Goal: Book appointment/travel/reservation

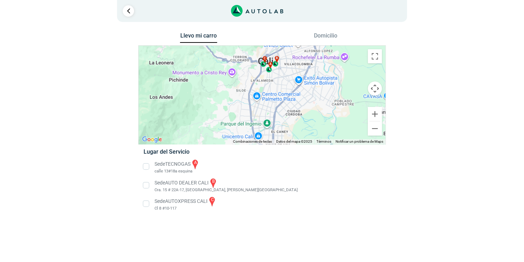
click at [146, 167] on li "Sede TECNOGAS a [GEOGRAPHIC_DATA] esquina" at bounding box center [262, 167] width 248 height 16
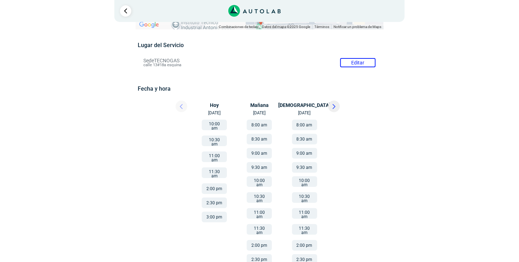
scroll to position [35, 0]
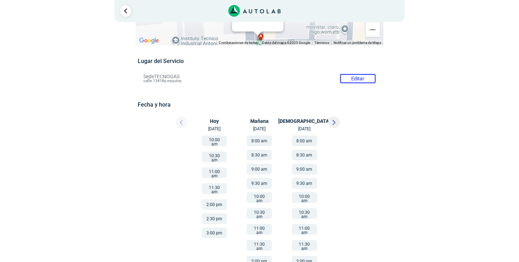
click at [259, 140] on button "8:00 am" at bounding box center [259, 141] width 25 height 11
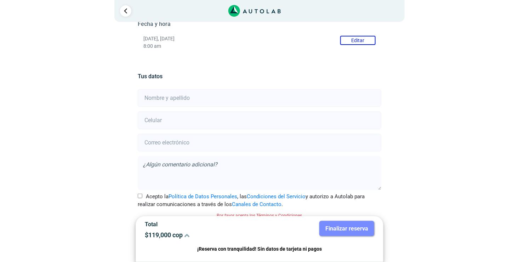
scroll to position [122, 0]
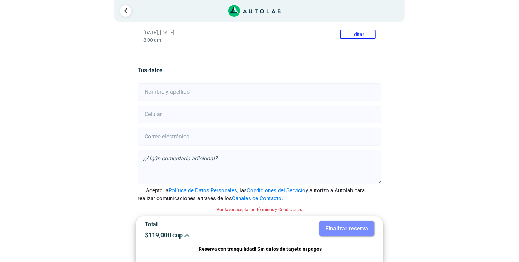
click at [163, 95] on input "text" at bounding box center [259, 92] width 243 height 18
type input "[PERSON_NAME]"
type input "3181097351"
type input "[PERSON_NAME][EMAIL_ADDRESS][PERSON_NAME][DOMAIN_NAME]"
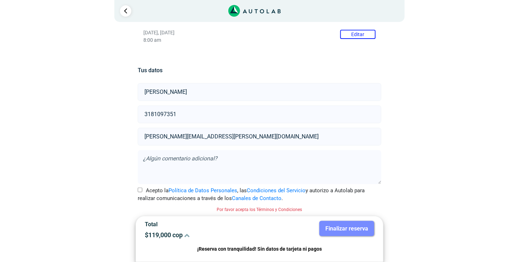
click at [445, 138] on div "Llevo mi carro [GEOGRAPHIC_DATA] ← Mover a la izquierda → Mover a la derecha ↑ …" at bounding box center [259, 86] width 425 height 354
click at [169, 159] on textarea at bounding box center [259, 167] width 243 height 34
type textarea "d"
click at [348, 161] on textarea "El vehiculo no se puede mover debido a que la suspensión y la amortiguación est…" at bounding box center [259, 167] width 243 height 34
click at [167, 169] on textarea "El vehiculo no se puede mover debido a que la suspensión y la amortiguación est…" at bounding box center [259, 167] width 243 height 34
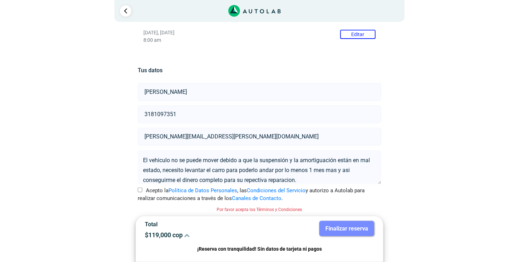
drag, startPoint x: 257, startPoint y: 181, endPoint x: 261, endPoint y: 180, distance: 4.0
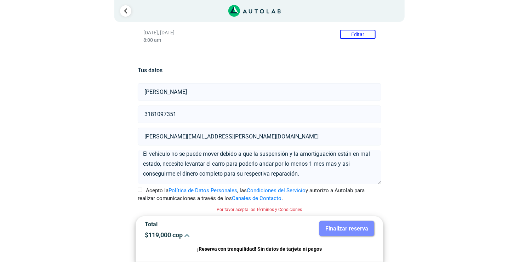
click at [308, 171] on textarea "El vehiculo no se puede mover debido a que la suspensión y la amortiguación est…" at bounding box center [259, 167] width 243 height 34
click at [311, 175] on textarea "El vehiculo no se puede mover debido a que la suspensión y la amortiguación est…" at bounding box center [259, 167] width 243 height 34
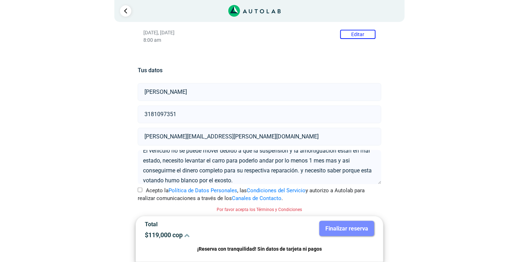
type textarea "El vehiculo no se puede mover debido a que la suspensión y la amortiguación est…"
click at [139, 188] on input "Acepto la Política de Datos Personales , las Condiciones del Servicio y autoriz…" at bounding box center [140, 190] width 5 height 5
checkbox input "true"
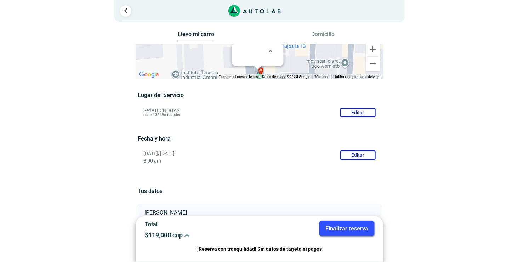
scroll to position [0, 0]
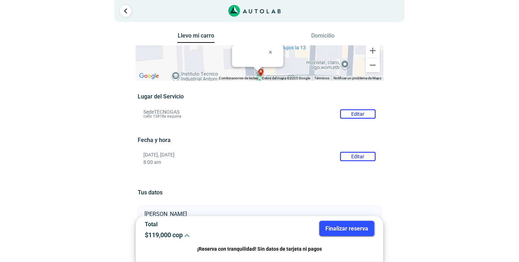
click at [354, 113] on li "Sede TECNOGAS Editar [GEOGRAPHIC_DATA] esquina" at bounding box center [259, 113] width 242 height 11
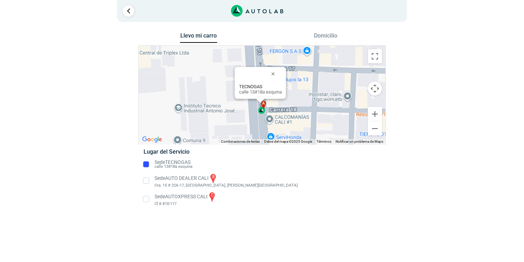
click at [332, 187] on li "Sede AUTO DEALER CALI b Cra. 15 # 22A-17, [GEOGRAPHIC_DATA], [PERSON_NAME][GEOG…" at bounding box center [262, 181] width 248 height 16
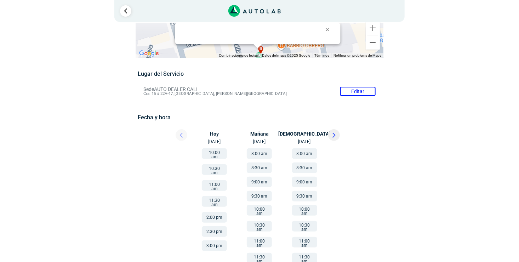
scroll to position [35, 0]
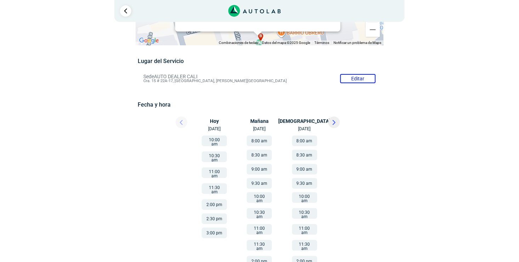
click at [262, 141] on button "8:00 am" at bounding box center [259, 141] width 25 height 11
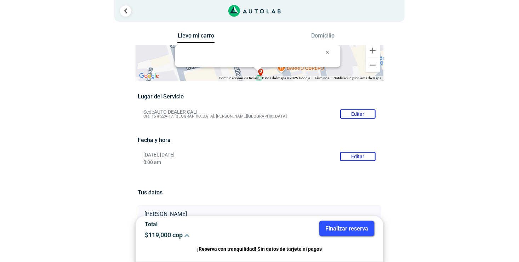
click at [312, 38] on button "Domicilio" at bounding box center [322, 37] width 37 height 10
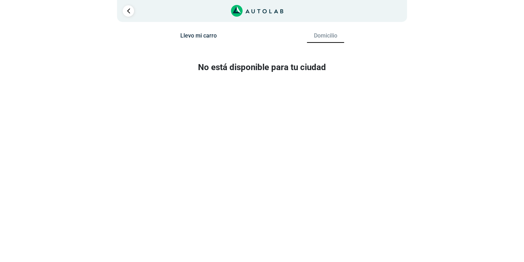
click at [197, 37] on button "Llevo mi carro" at bounding box center [198, 37] width 37 height 10
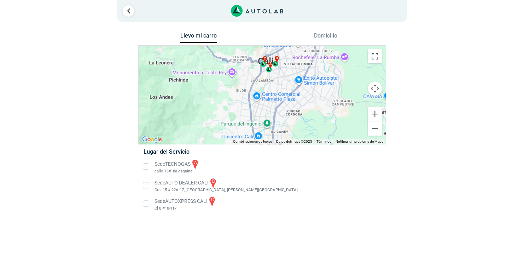
click at [316, 36] on button "Domicilio" at bounding box center [325, 37] width 37 height 10
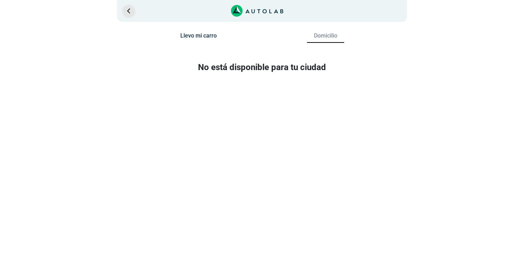
click at [131, 8] on link "Ir al paso anterior" at bounding box center [128, 10] width 11 height 11
click at [132, 11] on link "Ir al paso anterior" at bounding box center [128, 10] width 11 height 11
